Goal: Information Seeking & Learning: Learn about a topic

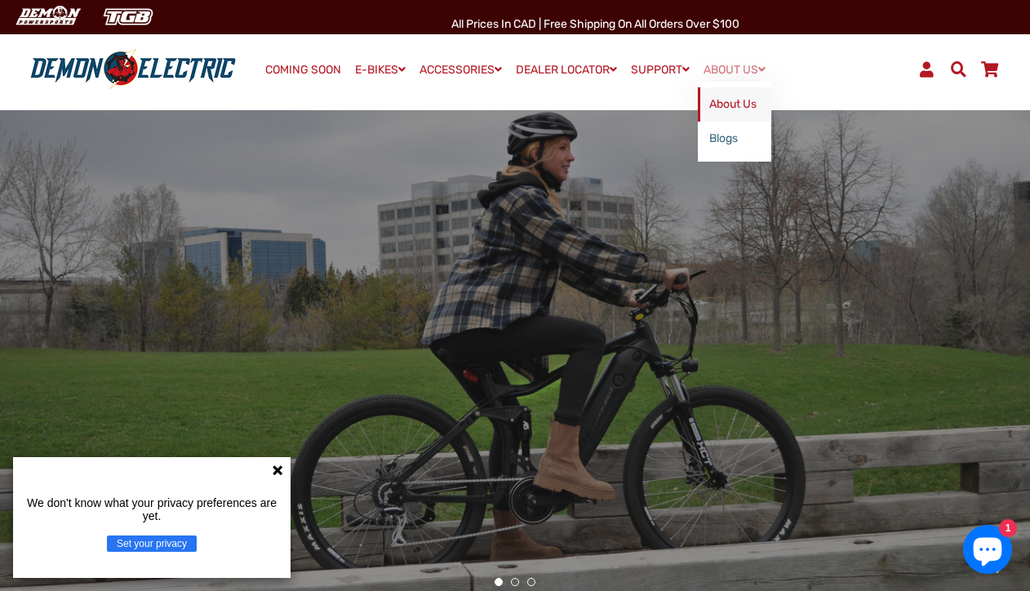
click at [744, 104] on link "About Us" at bounding box center [734, 104] width 73 height 34
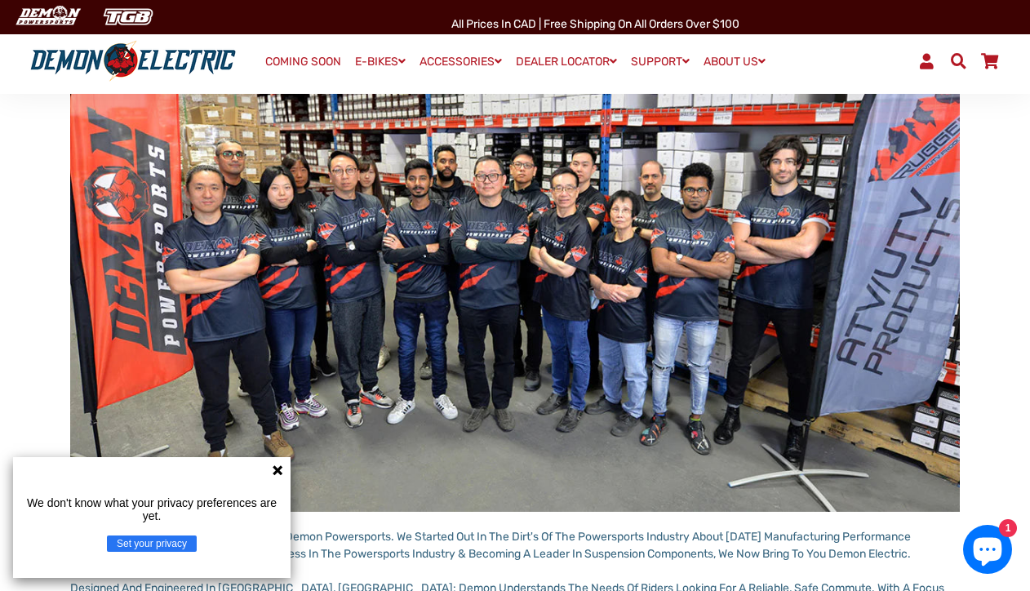
scroll to position [392, 0]
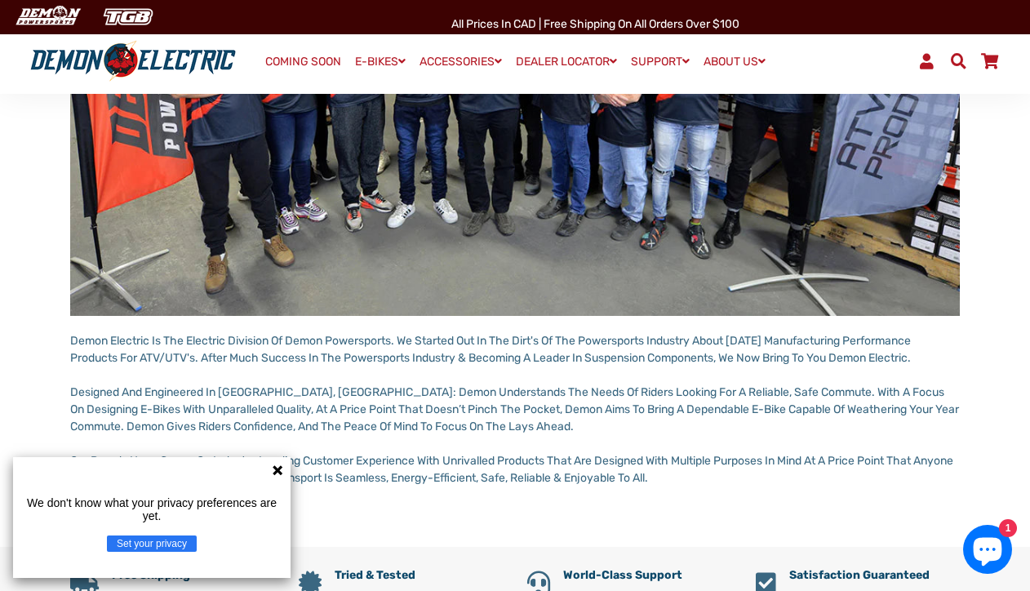
click at [275, 470] on icon at bounding box center [277, 470] width 13 height 13
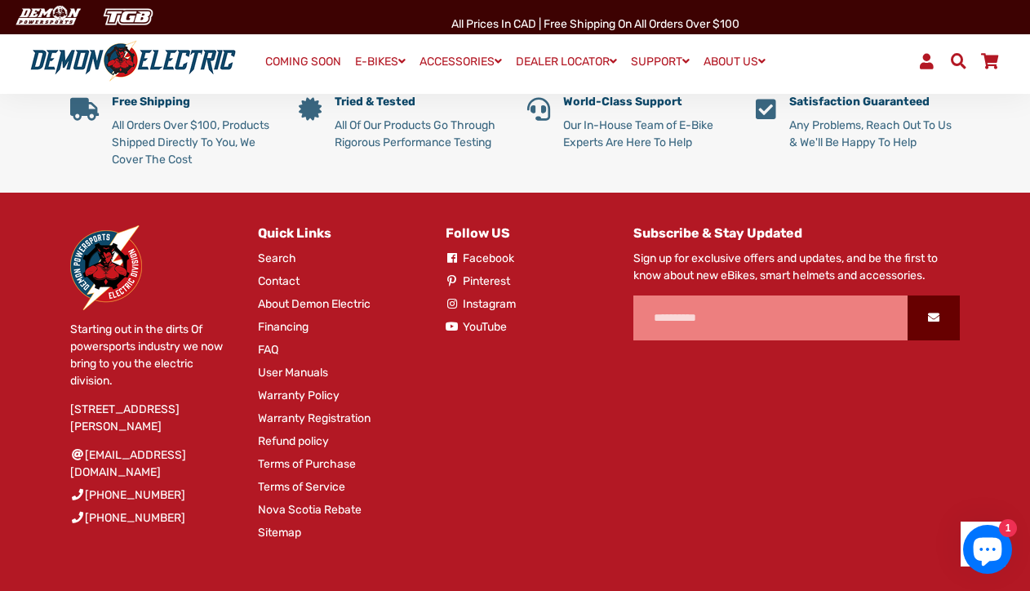
scroll to position [882, 0]
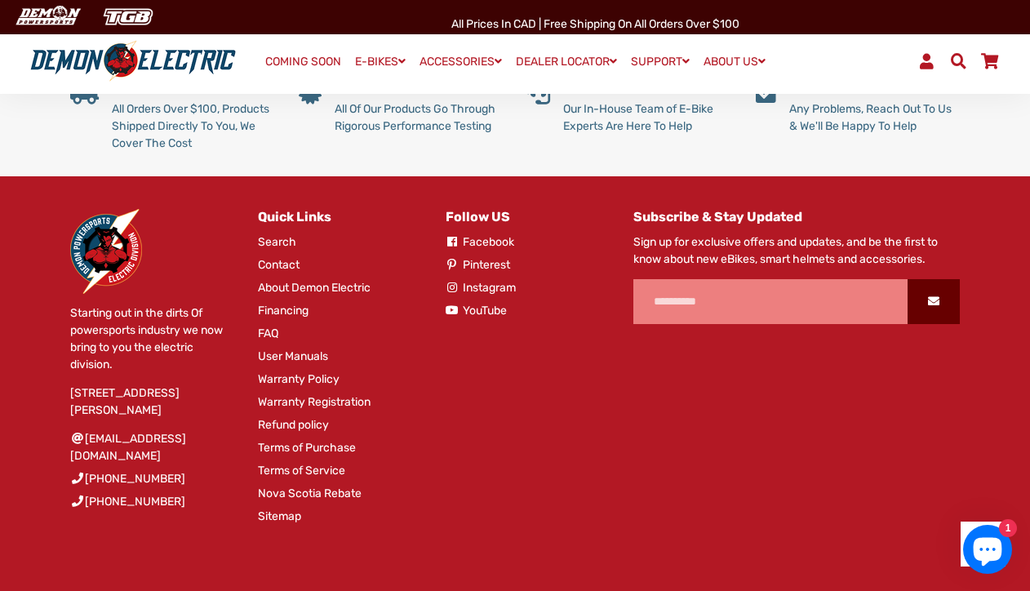
click at [609, 486] on div "Subscribe & Stay Updated Sign up for exclusive offers and updates, and be the f…" at bounding box center [784, 387] width 351 height 357
